Goal: Transaction & Acquisition: Book appointment/travel/reservation

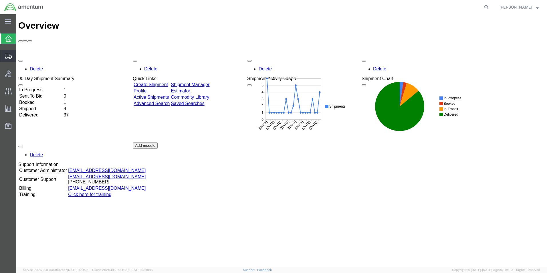
click at [20, 57] on span "Shipments" at bounding box center [18, 55] width 4 height 11
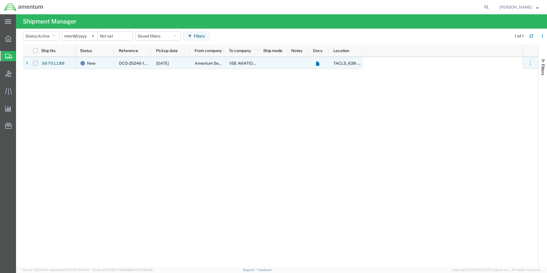
click at [35, 64] on input "Press Space to toggle row selection (unchecked)" at bounding box center [35, 63] width 5 height 5
checkbox input "true"
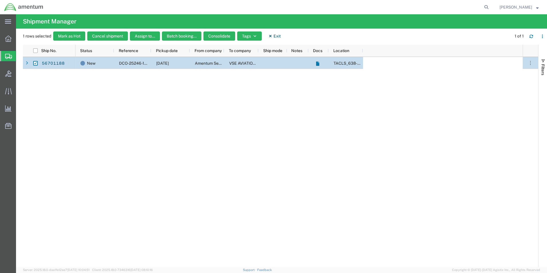
click at [71, 65] on div "56701188" at bounding box center [58, 63] width 34 height 12
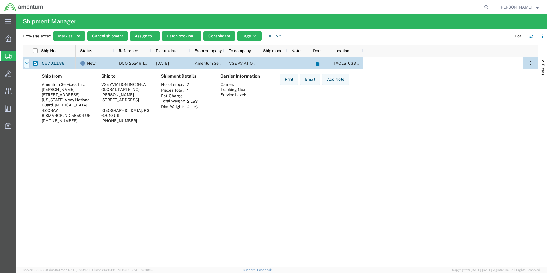
click at [27, 63] on icon at bounding box center [26, 63] width 3 height 4
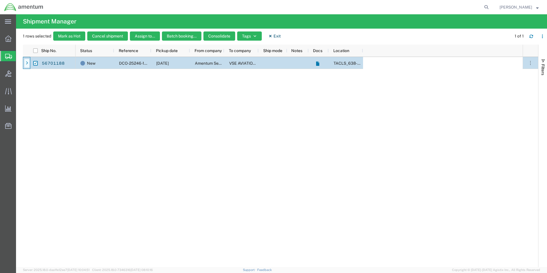
click at [27, 64] on icon at bounding box center [27, 63] width 2 height 4
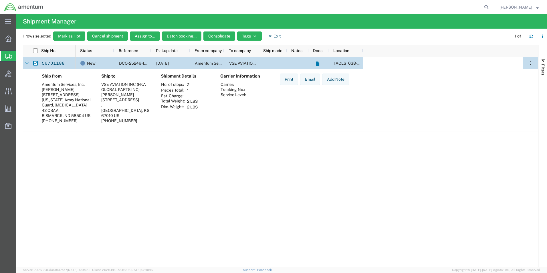
click at [27, 64] on icon at bounding box center [26, 63] width 3 height 4
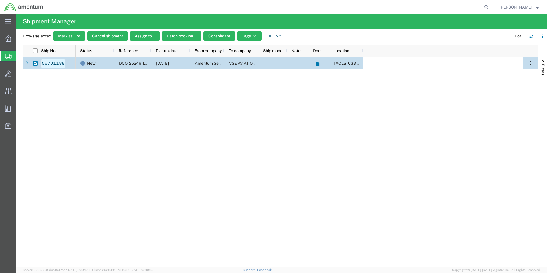
click at [47, 64] on link "56701188" at bounding box center [52, 63] width 23 height 9
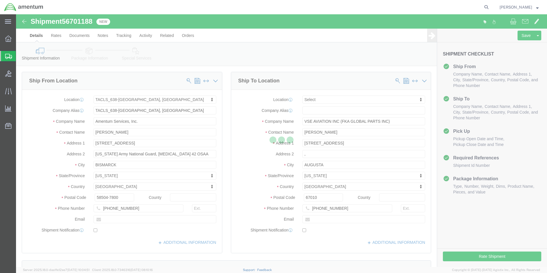
select select "42720"
select select
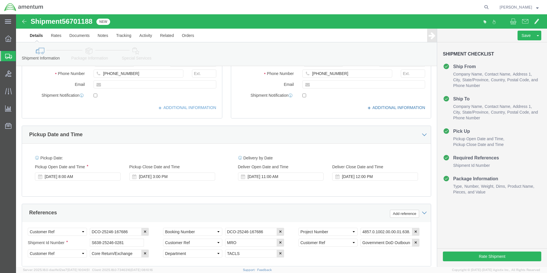
scroll to position [143, 0]
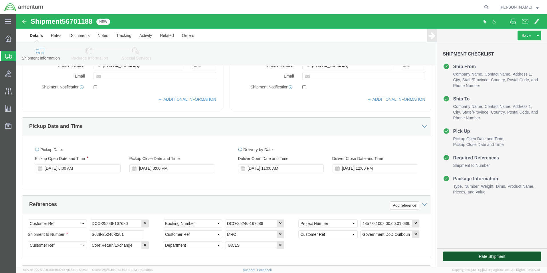
click button "Rate Shipment"
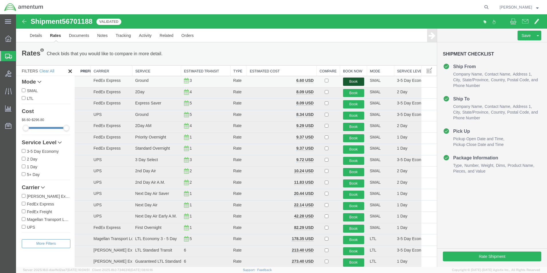
click at [352, 81] on button "Book" at bounding box center [353, 81] width 21 height 8
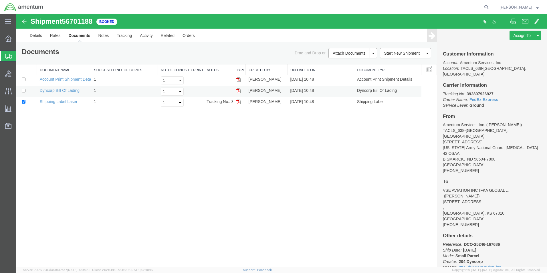
click at [66, 93] on td "Dyncorp Bill Of Lading" at bounding box center [64, 91] width 54 height 11
click at [66, 91] on link "Dyncorp Bill Of Lading" at bounding box center [60, 90] width 40 height 5
click at [67, 102] on link "Shipping Label Laser" at bounding box center [59, 101] width 38 height 5
